Goal: Find specific page/section: Find specific page/section

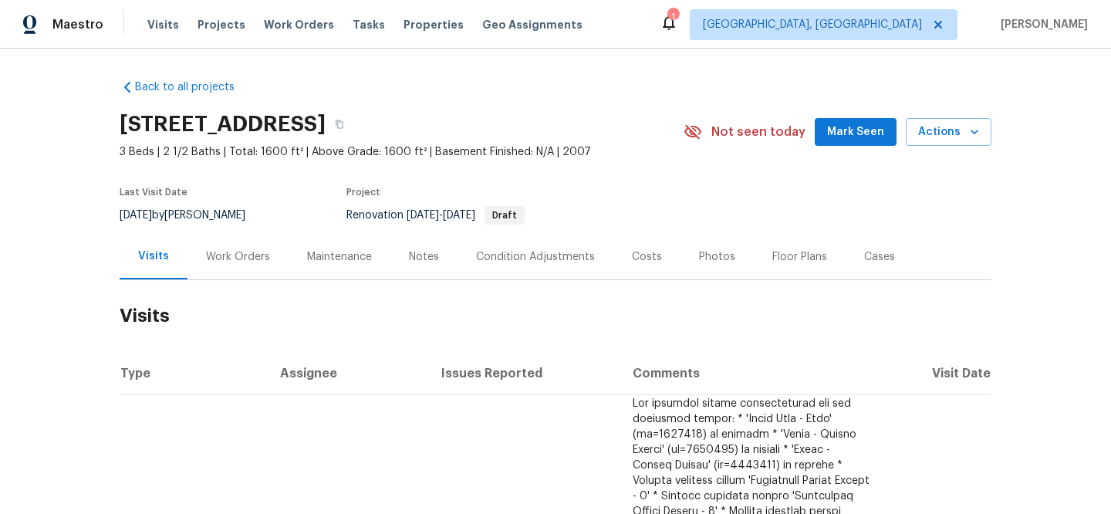
scroll to position [244, 0]
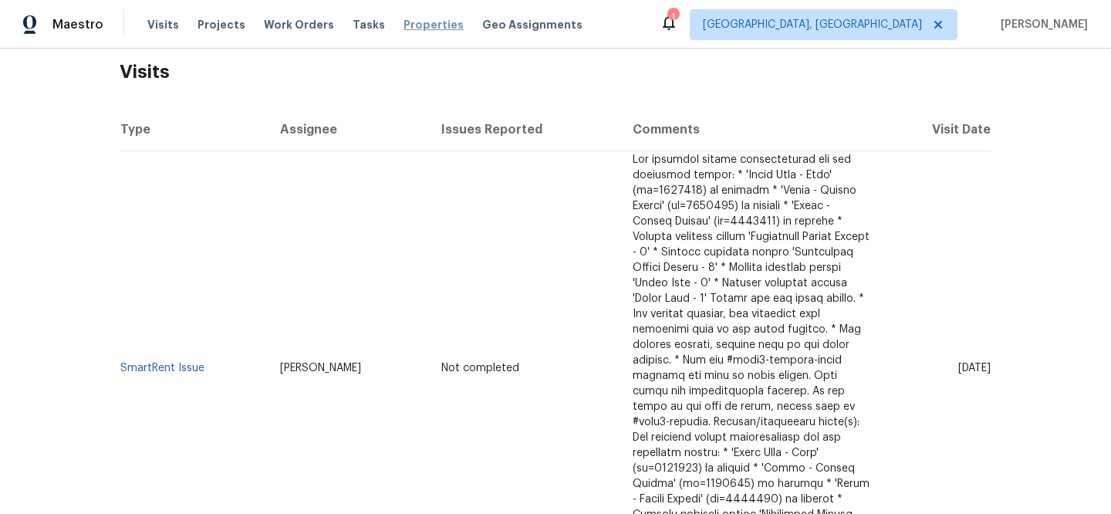
click at [419, 26] on span "Properties" at bounding box center [434, 24] width 60 height 15
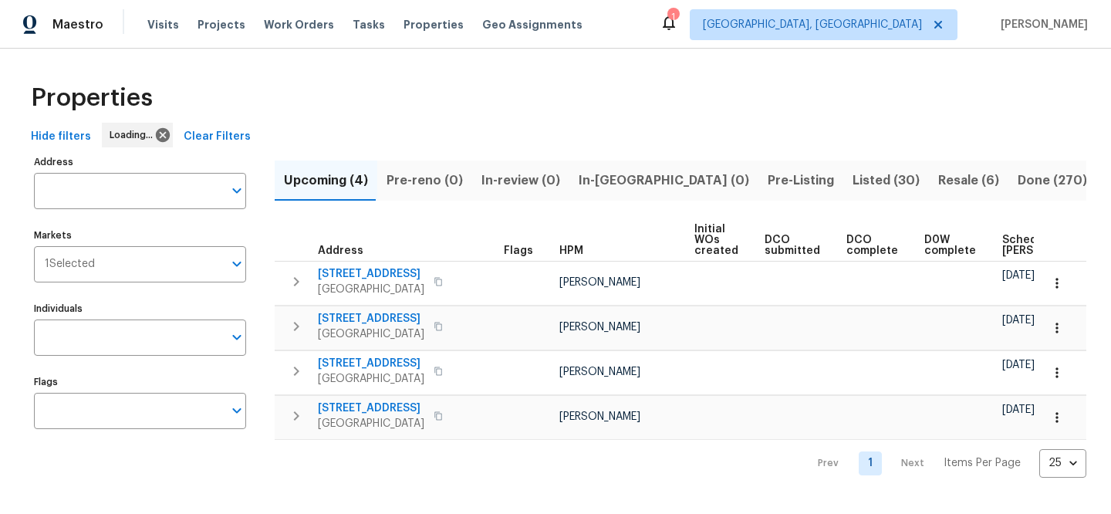
click at [192, 130] on span "Clear Filters" at bounding box center [217, 136] width 67 height 19
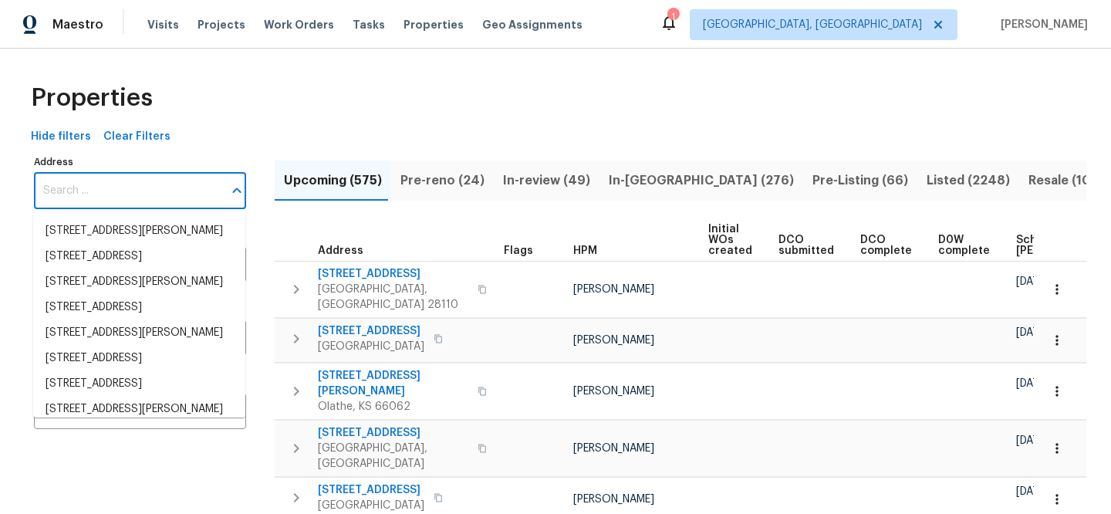
click at [128, 195] on input "Address" at bounding box center [128, 191] width 189 height 36
paste input "[STREET_ADDRESS][PERSON_NAME][PERSON_NAME]"
type input "[STREET_ADDRESS][PERSON_NAME][PERSON_NAME]"
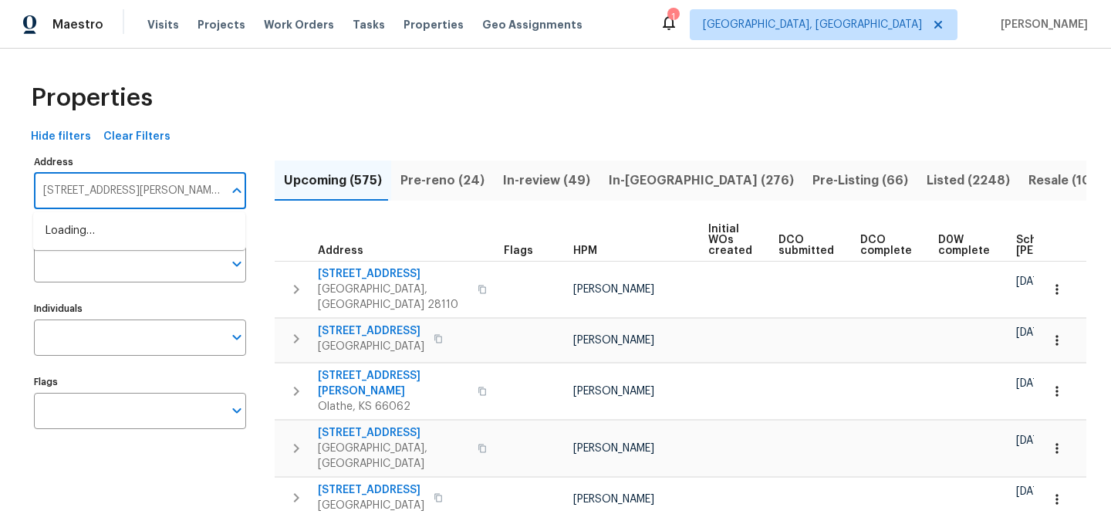
scroll to position [0, 28]
click at [137, 227] on li "[STREET_ADDRESS][PERSON_NAME][PERSON_NAME]" at bounding box center [139, 239] width 212 height 42
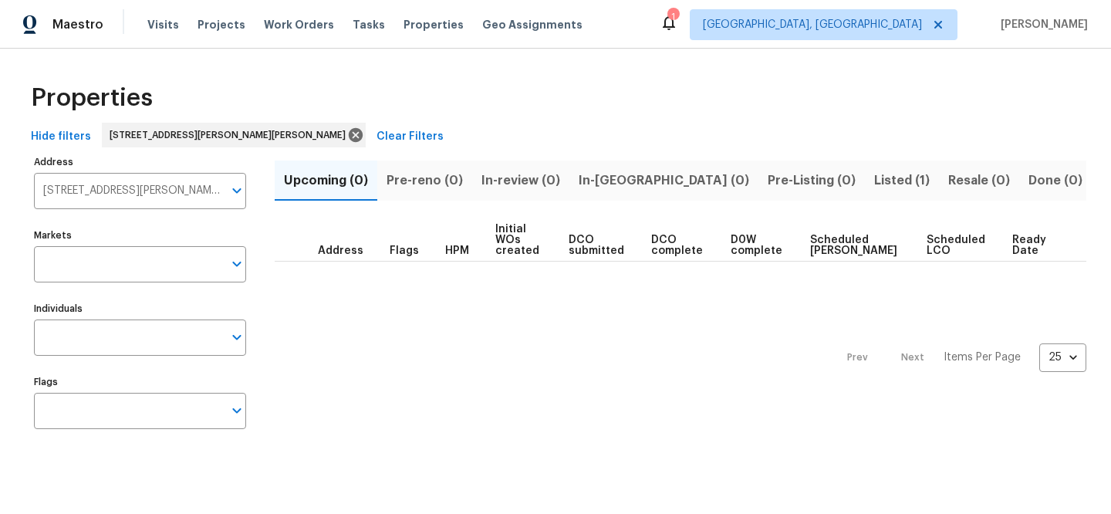
click at [874, 177] on span "Listed (1)" at bounding box center [902, 181] width 56 height 22
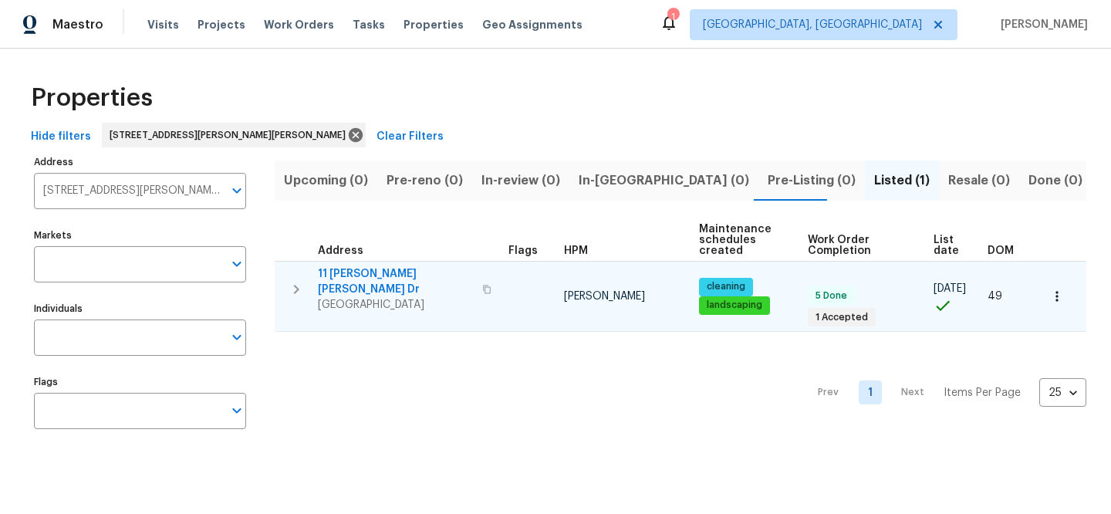
click at [350, 271] on span "11 [PERSON_NAME] [PERSON_NAME] Dr" at bounding box center [395, 281] width 155 height 31
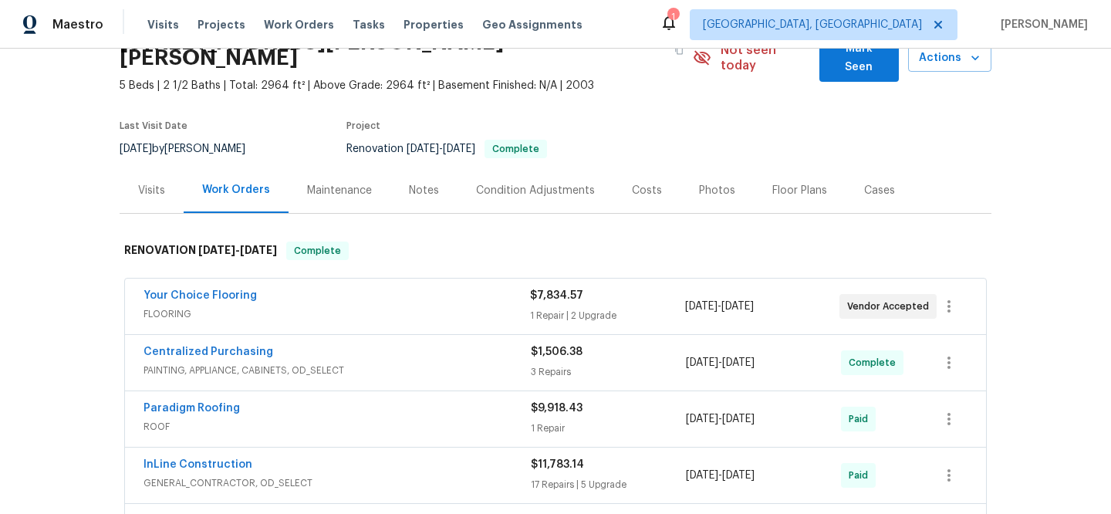
scroll to position [282, 0]
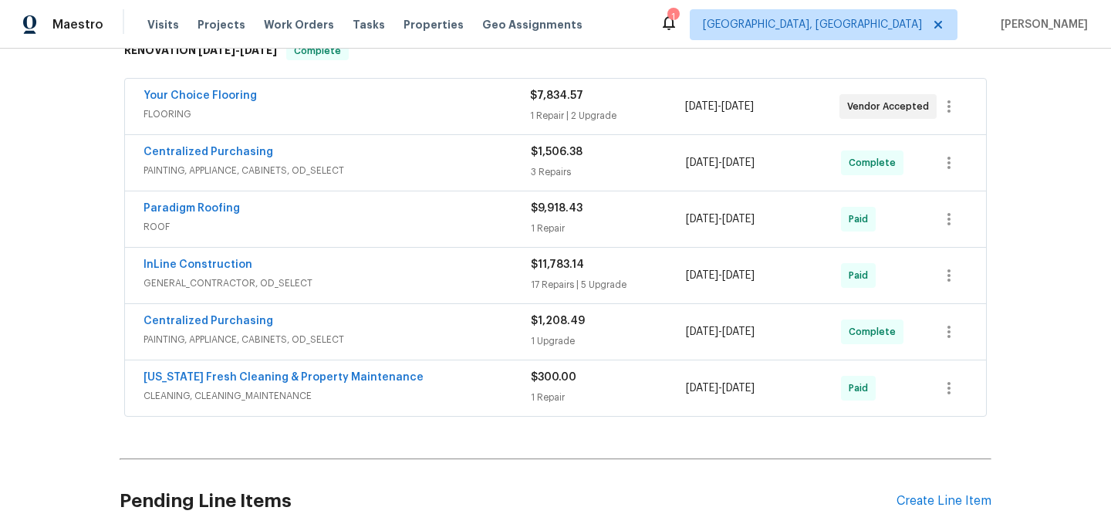
click at [331, 276] on span "GENERAL_CONTRACTOR, OD_SELECT" at bounding box center [337, 283] width 387 height 15
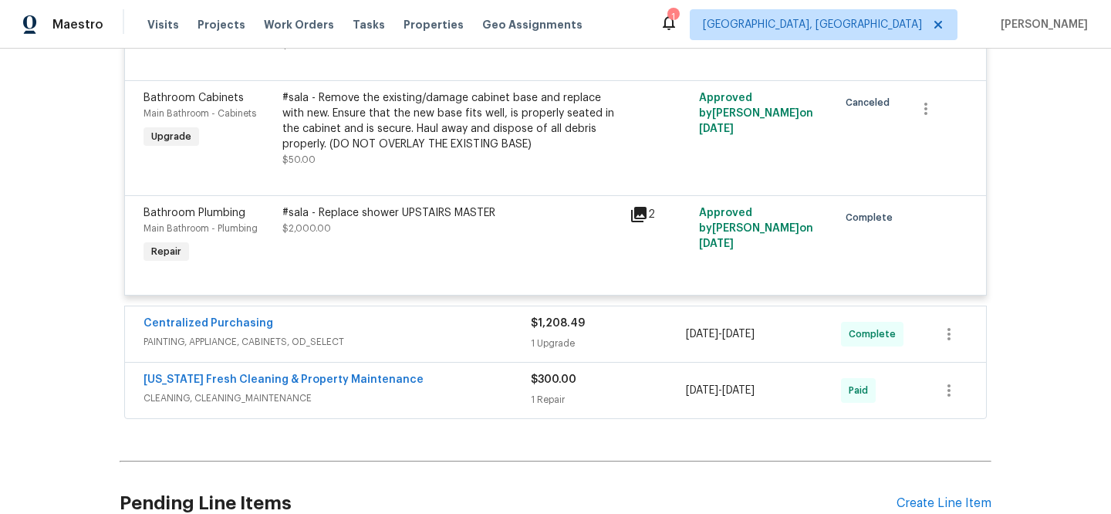
scroll to position [3346, 0]
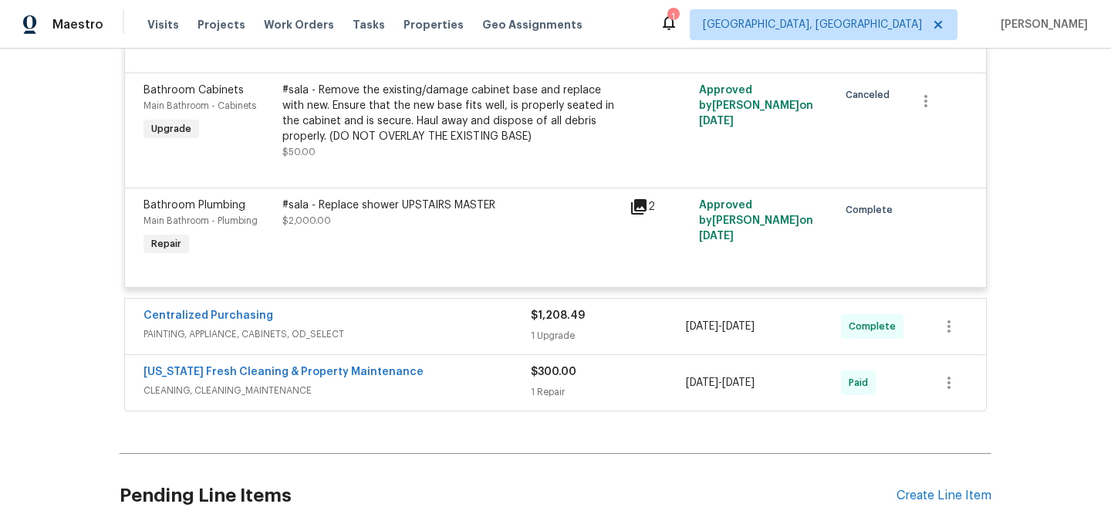
click at [447, 383] on div "[US_STATE] Fresh Cleaning & Property Maintenance" at bounding box center [337, 373] width 387 height 19
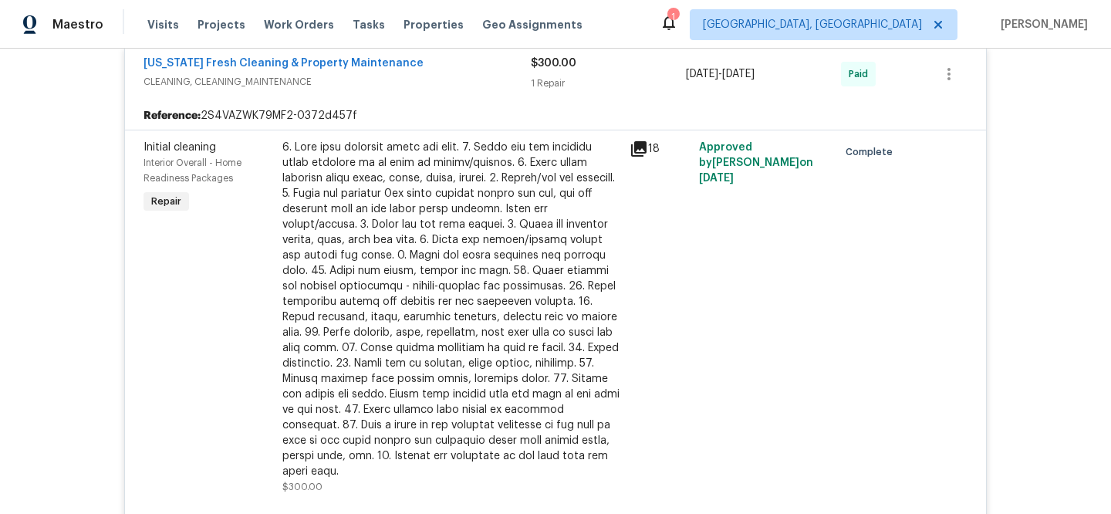
scroll to position [3637, 0]
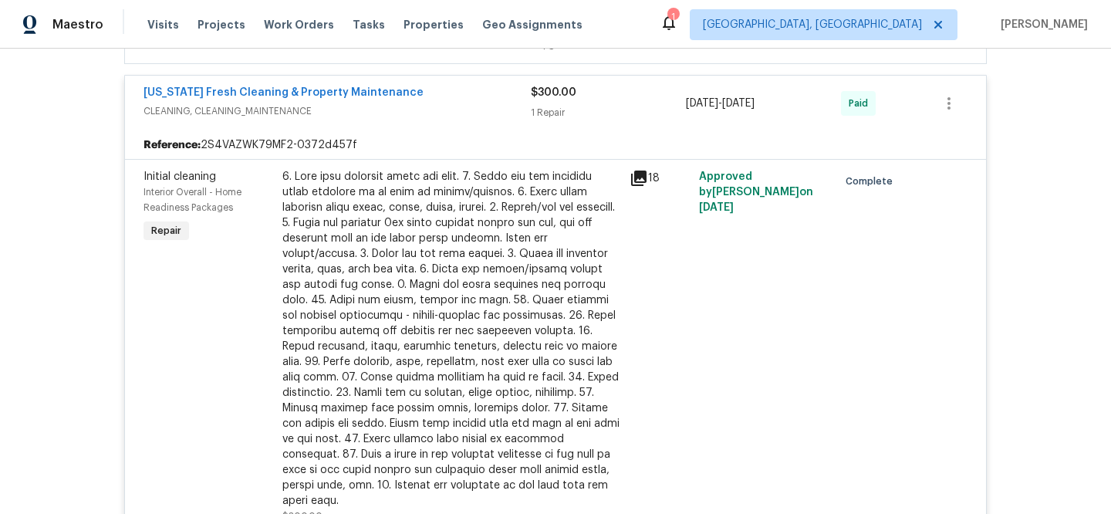
click at [602, 144] on div "Reference: 2S4VAZWK79MF2-0372d457f" at bounding box center [555, 145] width 861 height 28
click at [511, 113] on span "CLEANING, CLEANING_MAINTENANCE" at bounding box center [337, 110] width 387 height 15
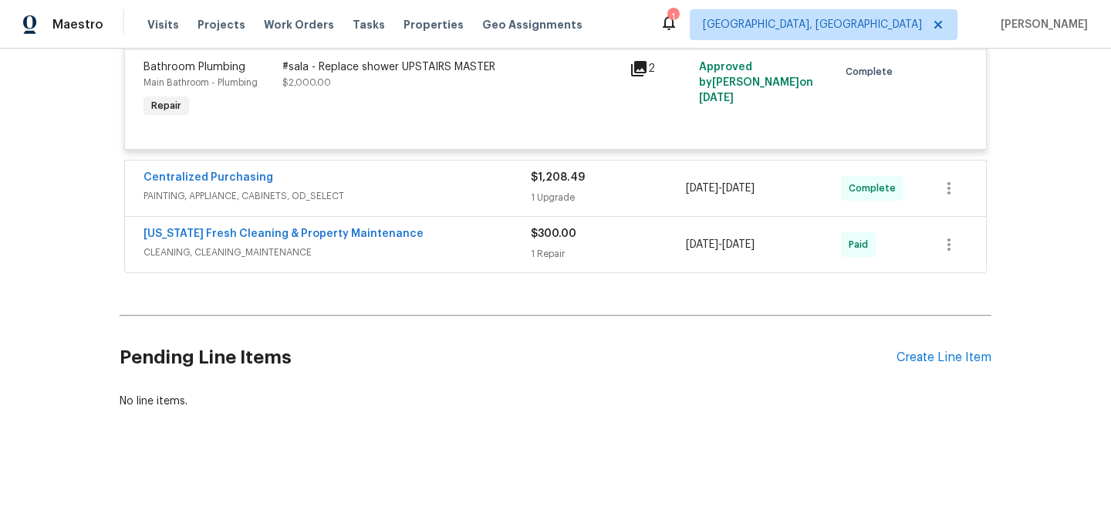
scroll to position [3505, 0]
click at [493, 171] on div "Centralized Purchasing" at bounding box center [337, 179] width 387 height 19
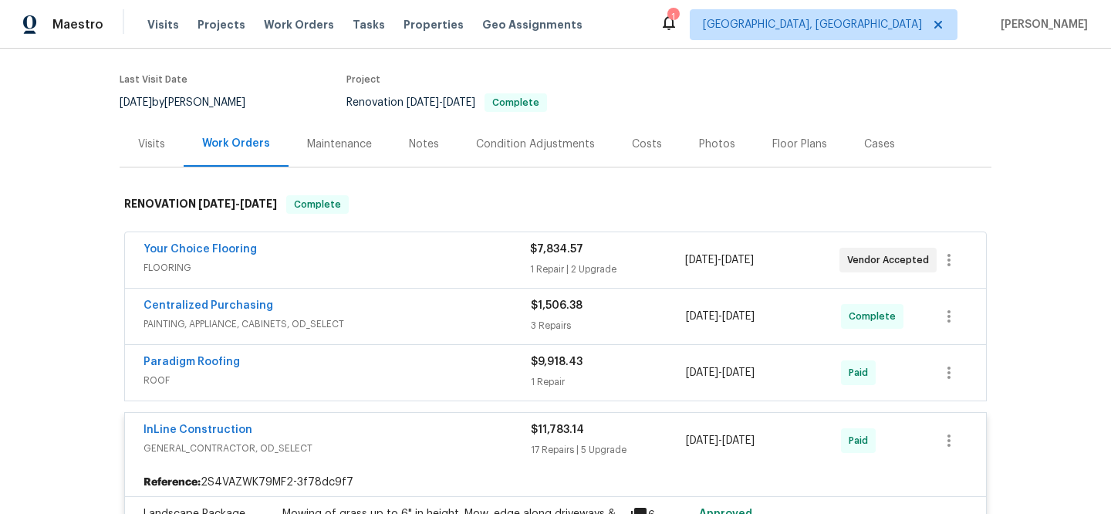
scroll to position [0, 0]
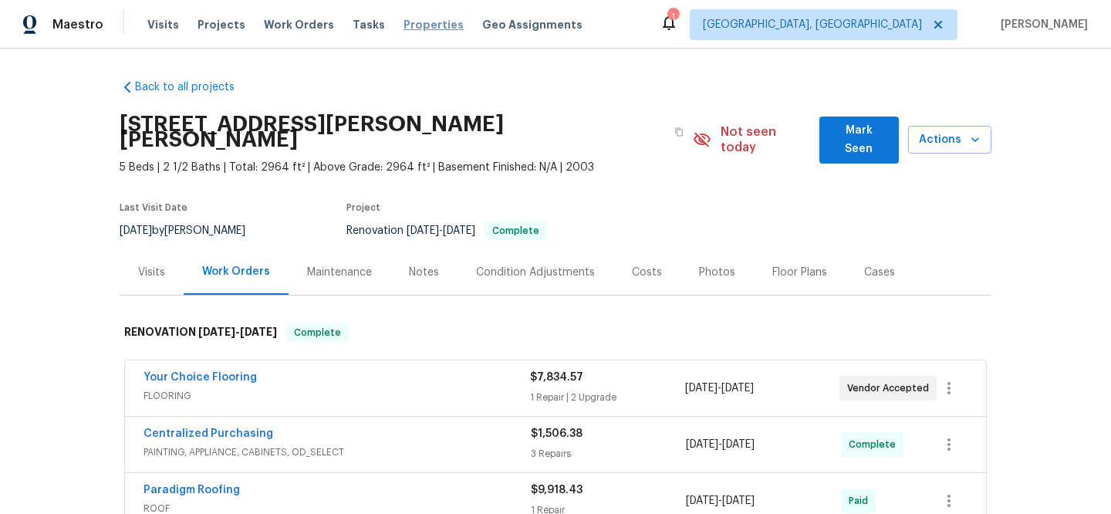
click at [404, 26] on span "Properties" at bounding box center [434, 24] width 60 height 15
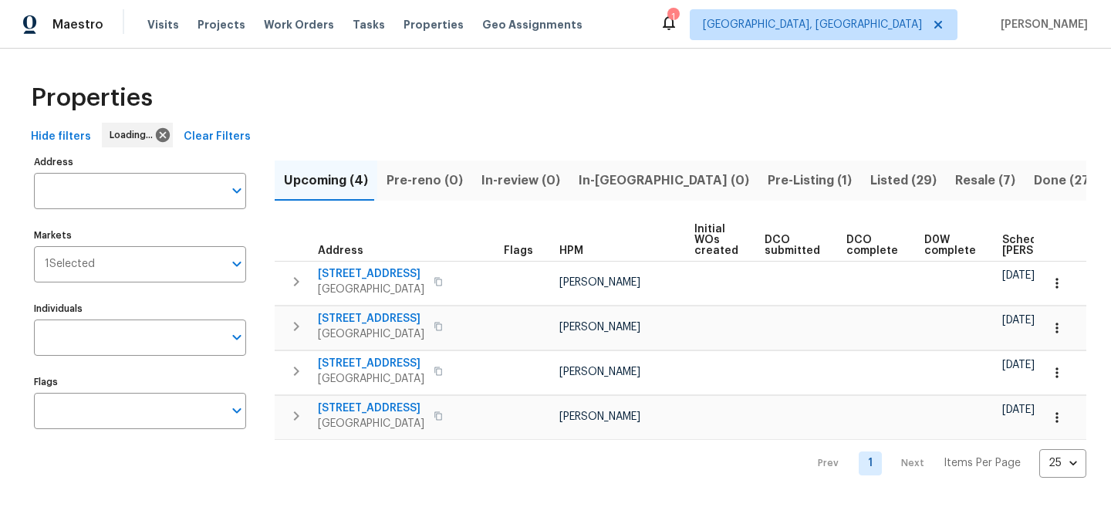
click at [228, 128] on span "Clear Filters" at bounding box center [217, 136] width 67 height 19
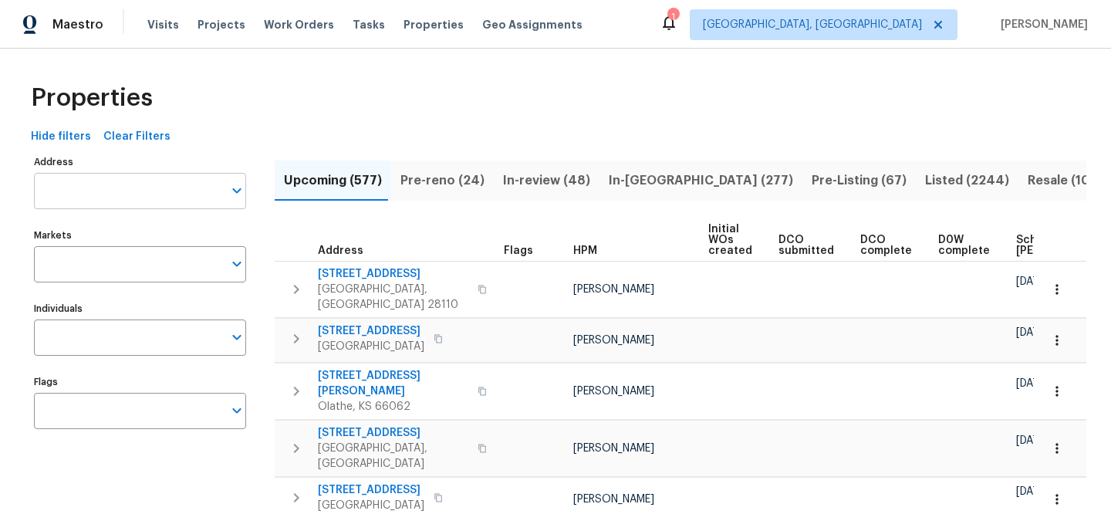
click at [172, 197] on input "Address" at bounding box center [128, 191] width 189 height 36
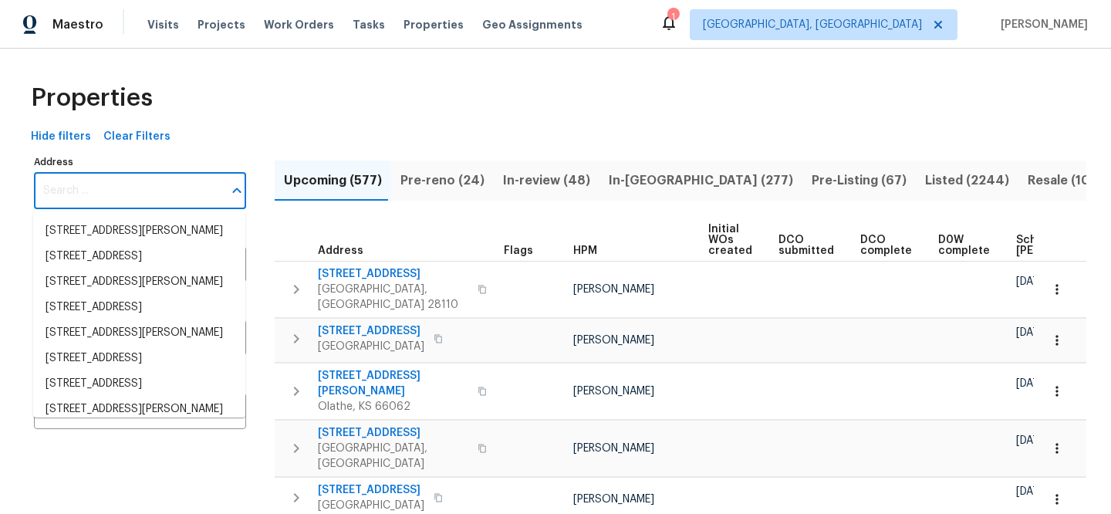
paste input "3107 Falling Rock Ct"
type input "3107 Falling Rock Ct"
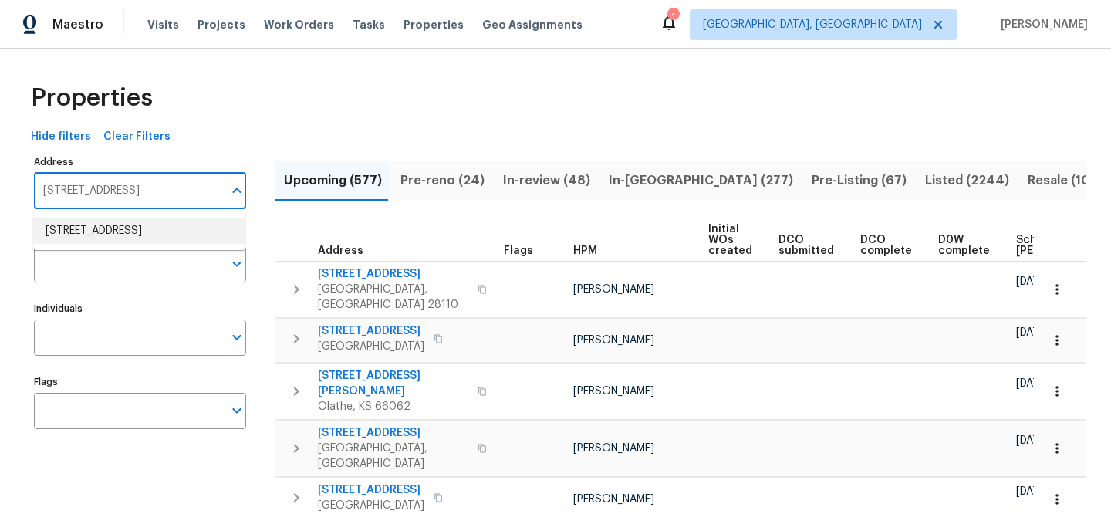
click at [166, 232] on li "3107 Falling Rock Ct Charlotte NC 28213" at bounding box center [139, 230] width 212 height 25
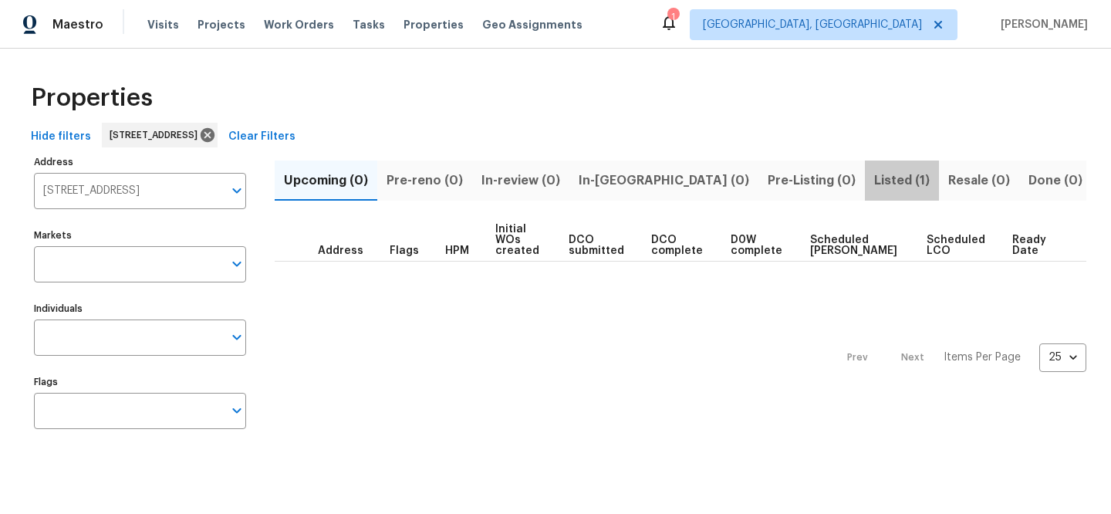
click at [874, 170] on span "Listed (1)" at bounding box center [902, 181] width 56 height 22
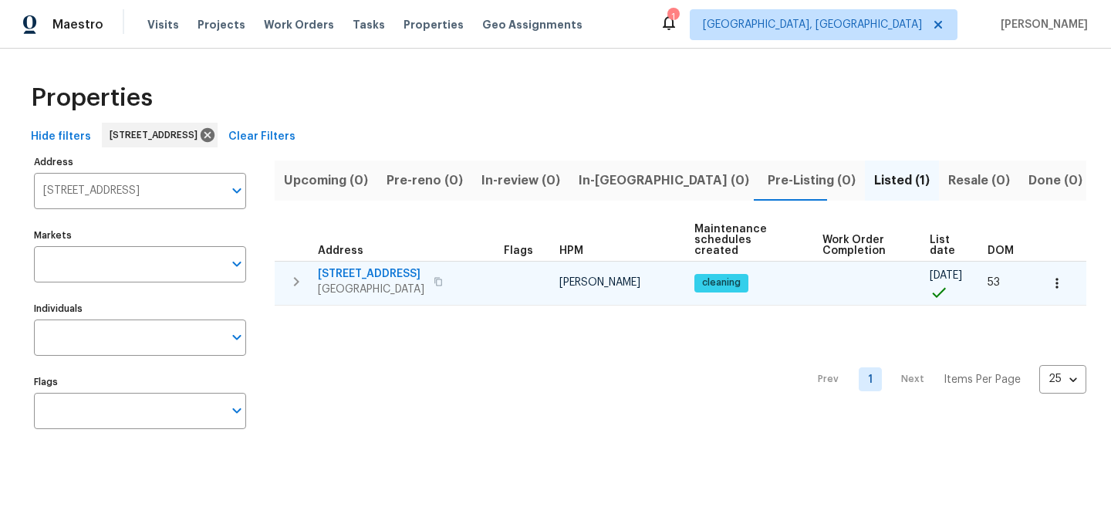
click at [417, 273] on span "3107 Falling Rock Ct" at bounding box center [371, 273] width 107 height 15
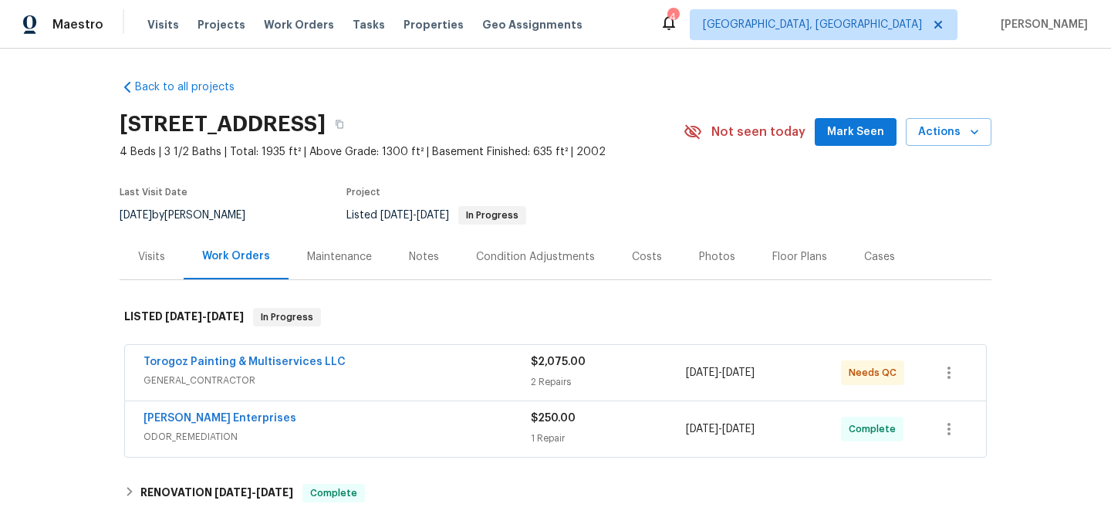
click at [354, 384] on span "GENERAL_CONTRACTOR" at bounding box center [337, 380] width 387 height 15
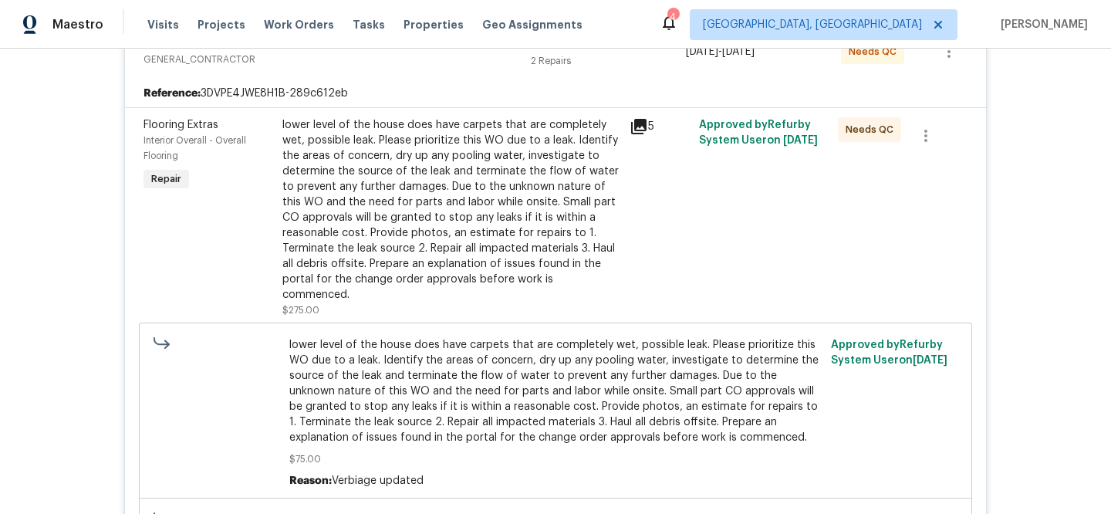
scroll to position [90, 0]
